Goal: Obtain resource: Obtain resource

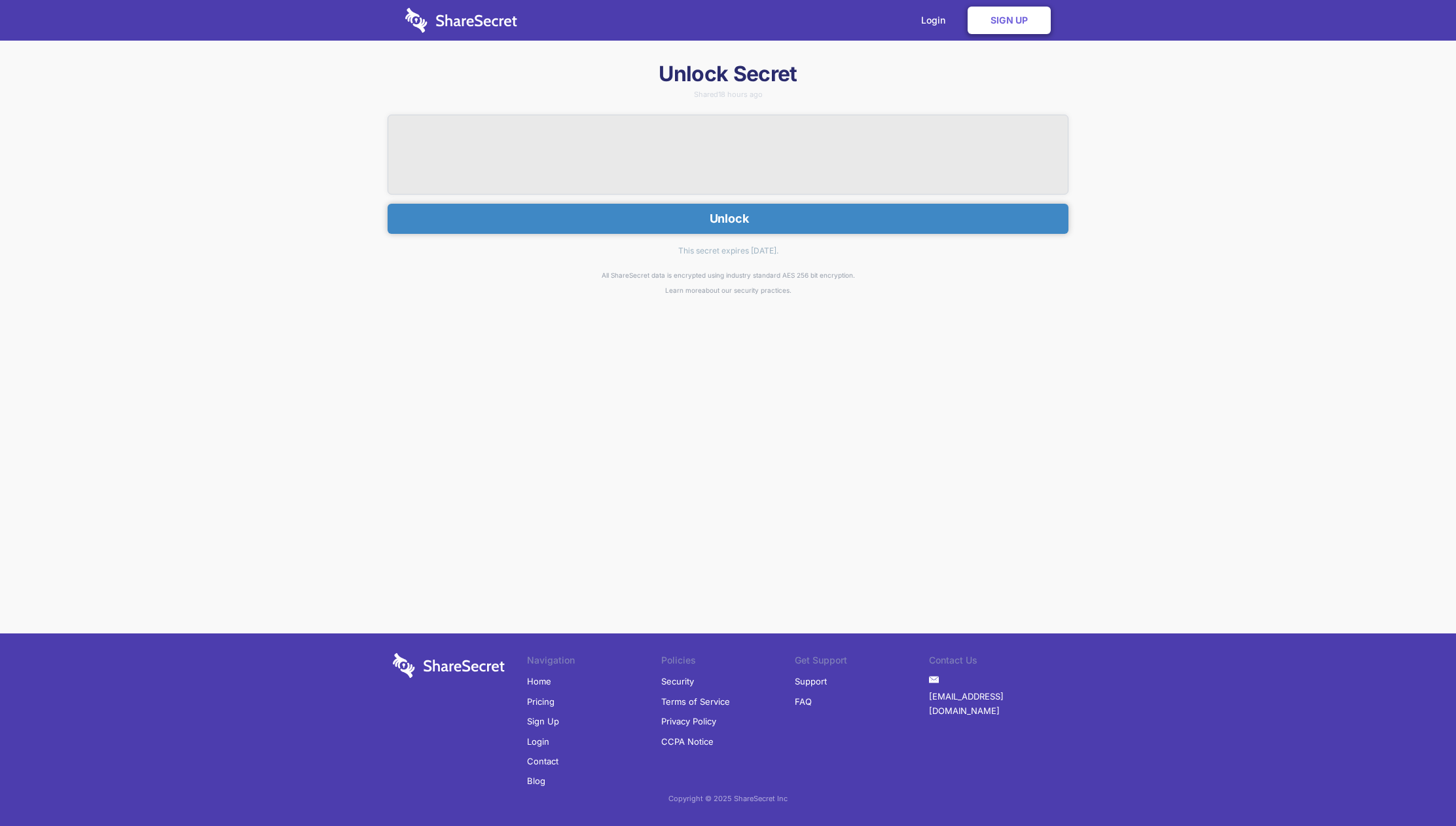
click at [840, 219] on button "Unlock" at bounding box center [728, 219] width 681 height 30
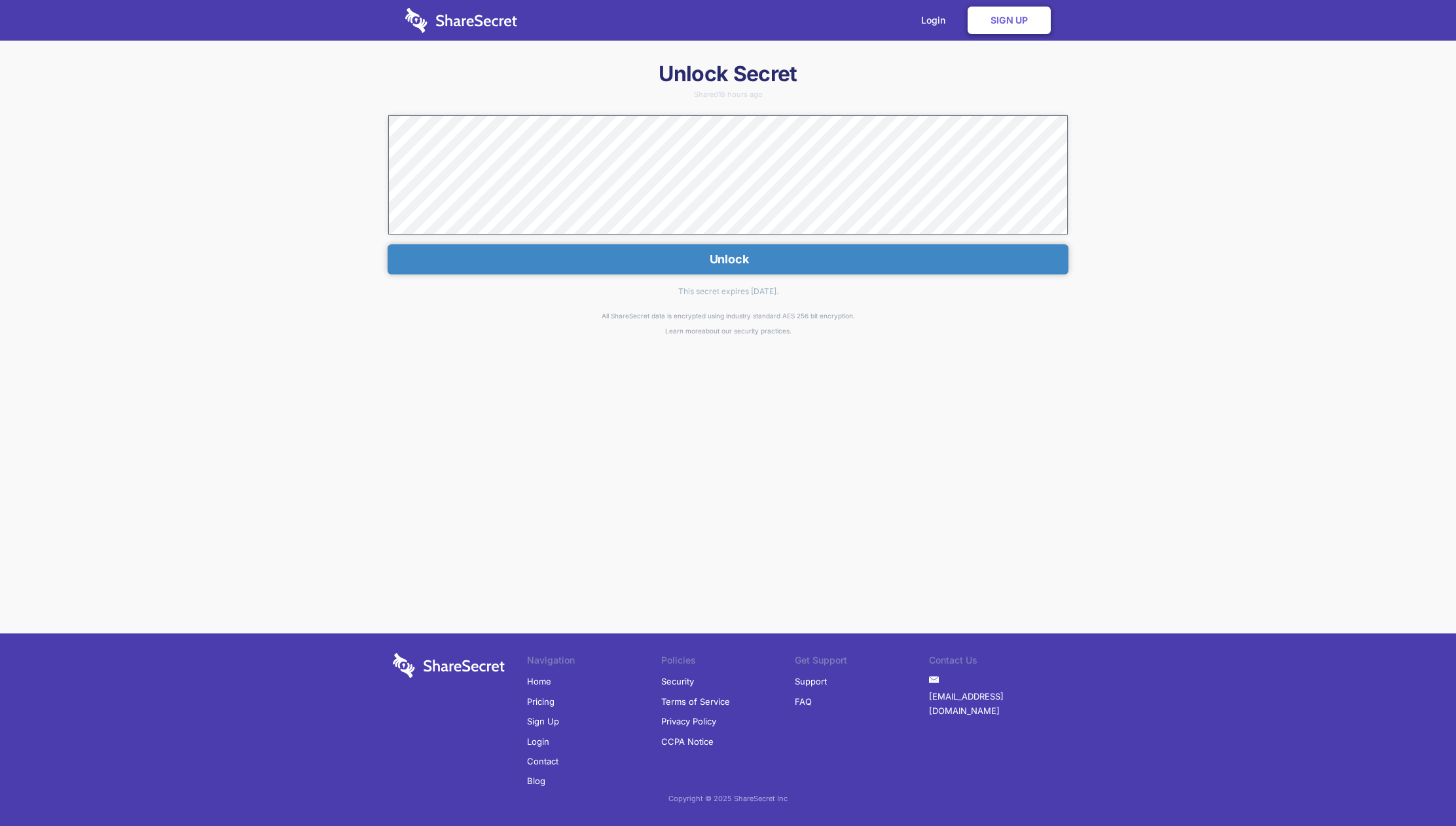
click at [834, 257] on button "Unlock" at bounding box center [728, 259] width 681 height 30
click at [331, 120] on div "Unlock Secret Shared 18 hours ago Unlock This secret expires in 3 days. All Sha…" at bounding box center [728, 296] width 1456 height 470
